Goal: Task Accomplishment & Management: Use online tool/utility

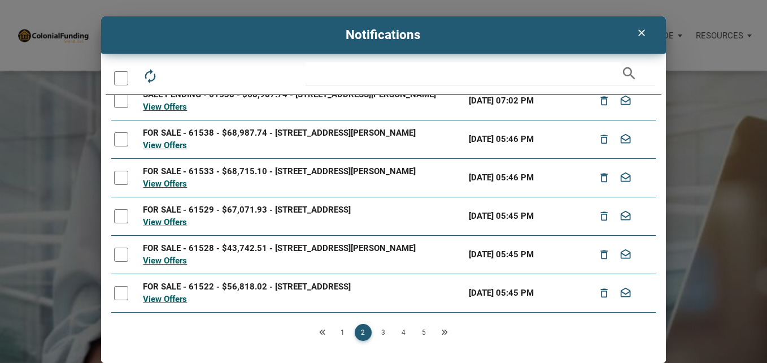
scroll to position [190, 0]
click at [378, 333] on link "3" at bounding box center [383, 332] width 17 height 17
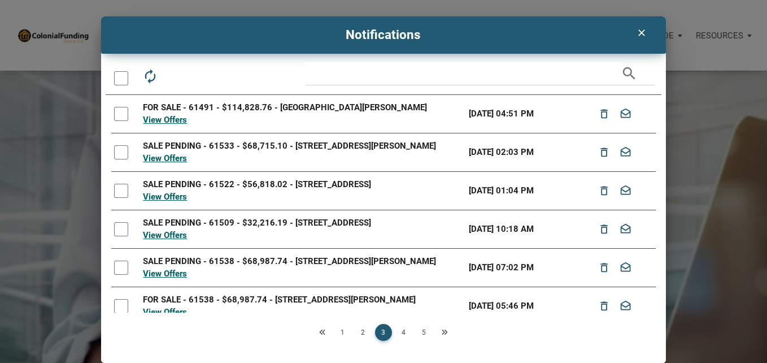
click at [334, 328] on link "1" at bounding box center [342, 332] width 17 height 17
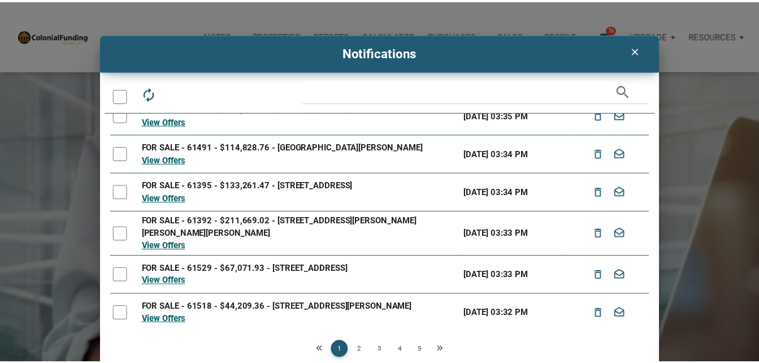
scroll to position [98, 0]
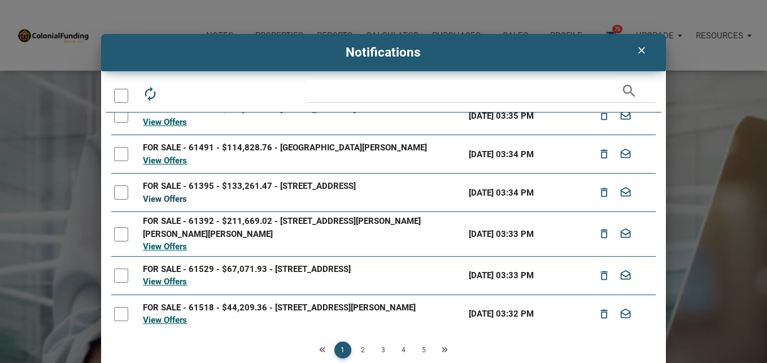
click at [156, 194] on link "View Offers" at bounding box center [165, 199] width 44 height 10
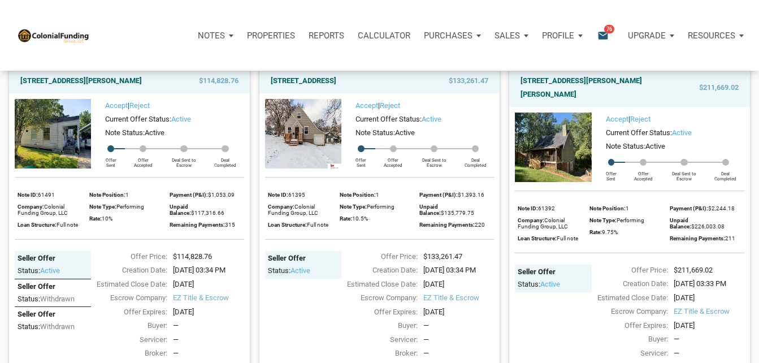
scroll to position [434, 0]
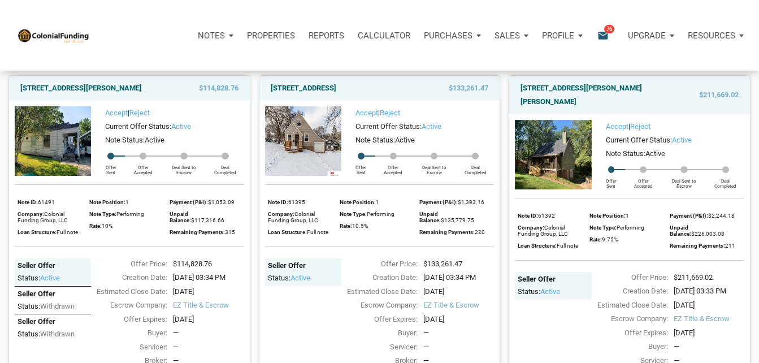
click at [315, 140] on img at bounding box center [303, 140] width 76 height 69
